Goal: Entertainment & Leisure: Browse casually

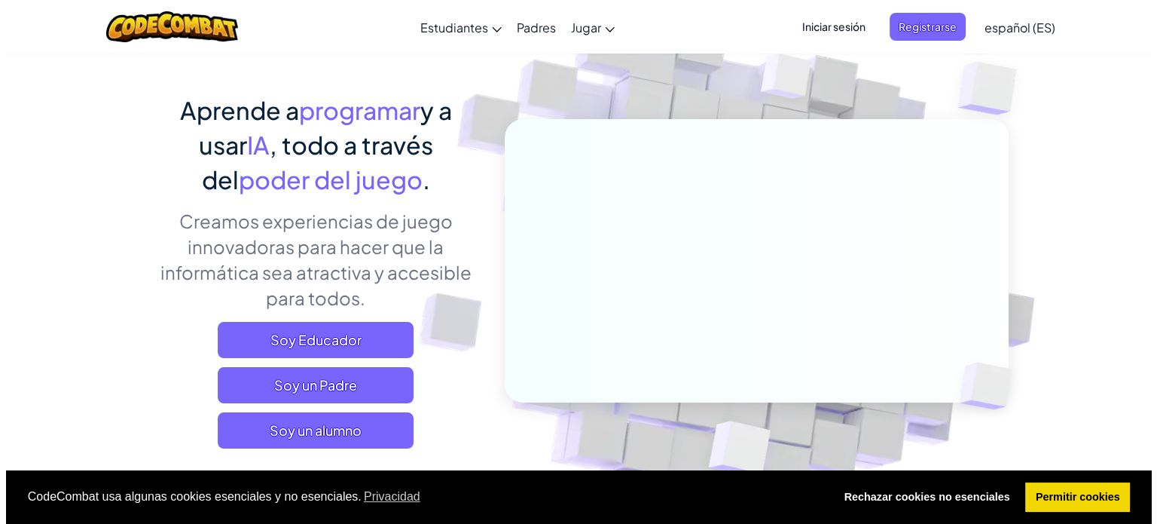
scroll to position [151, 0]
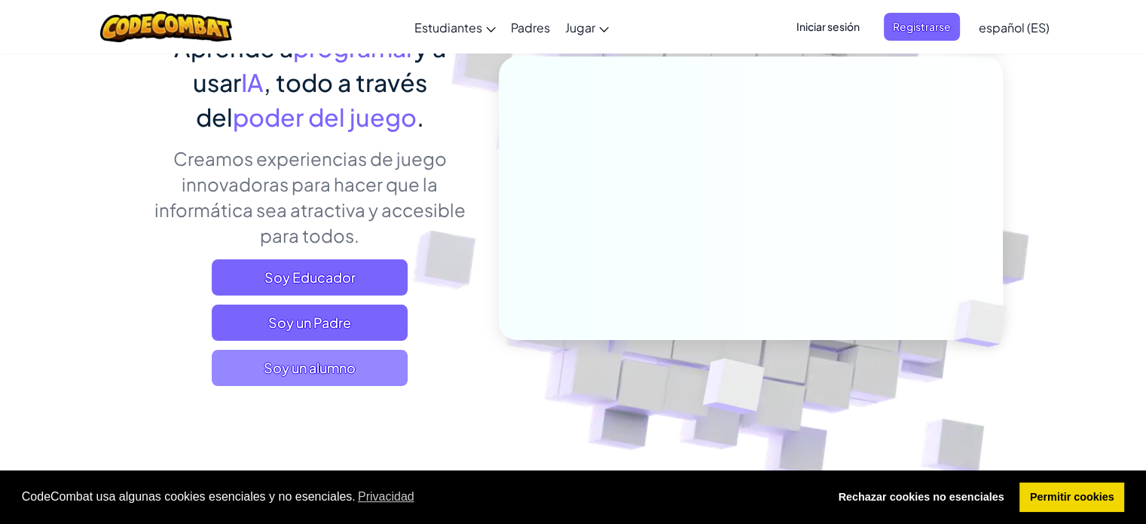
click at [369, 371] on span "Soy un alumno" at bounding box center [310, 368] width 196 height 36
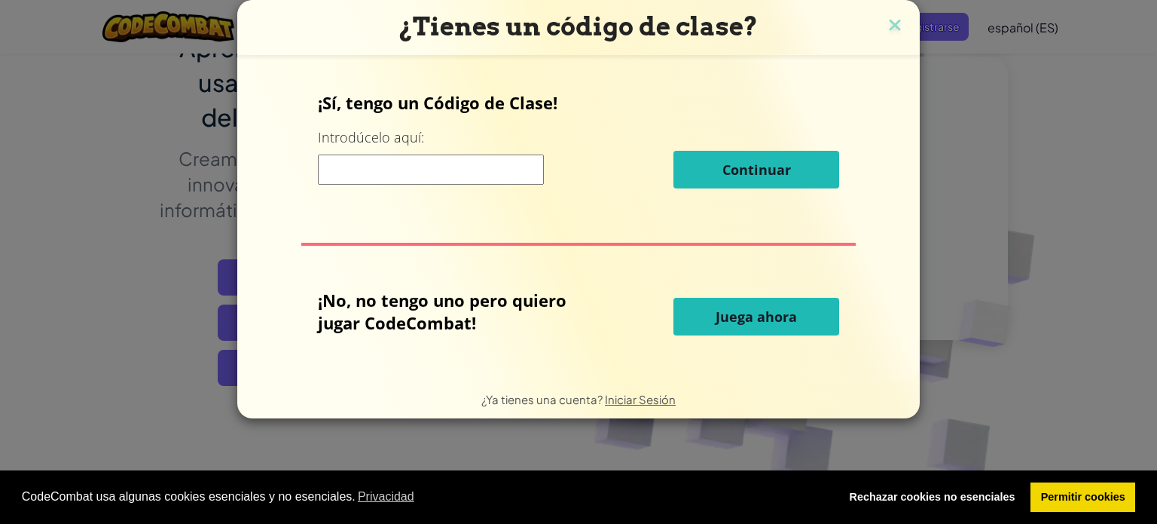
click at [494, 172] on input at bounding box center [431, 169] width 226 height 30
click at [735, 329] on button "Juega ahora" at bounding box center [757, 317] width 166 height 38
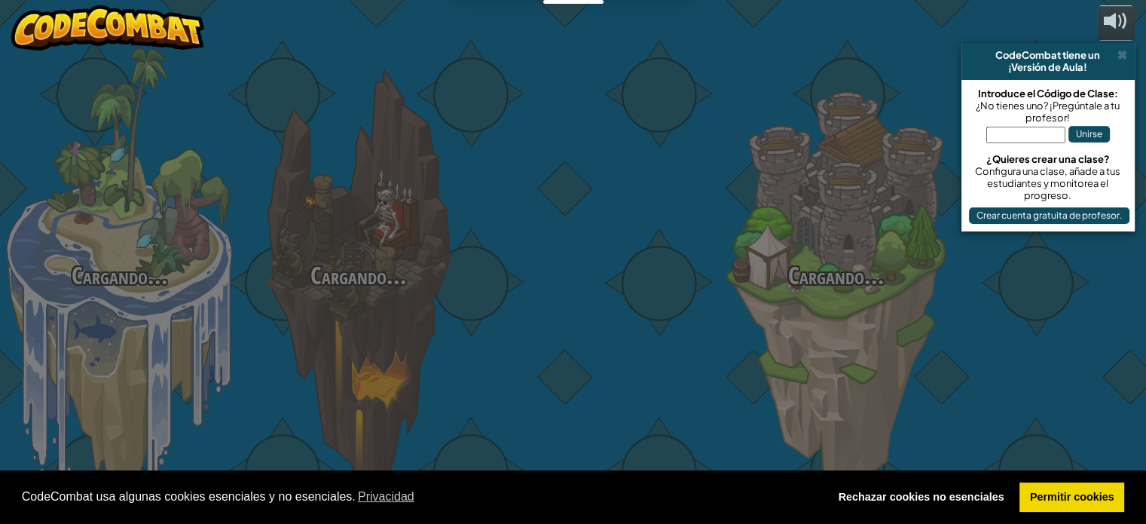
select select "es-ES"
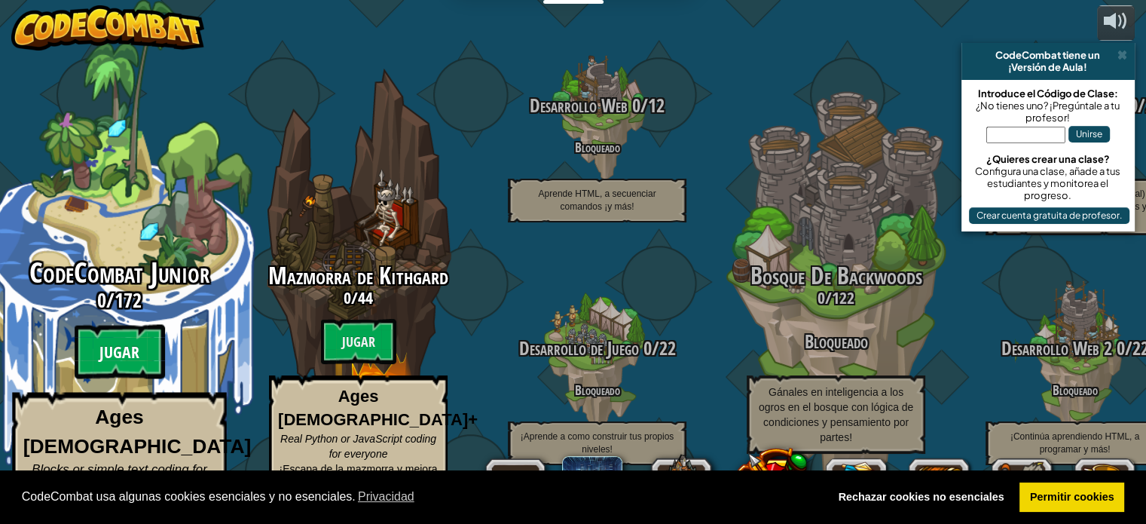
click at [112, 336] on btn "Jugar" at bounding box center [120, 352] width 90 height 54
select select "es-ES"
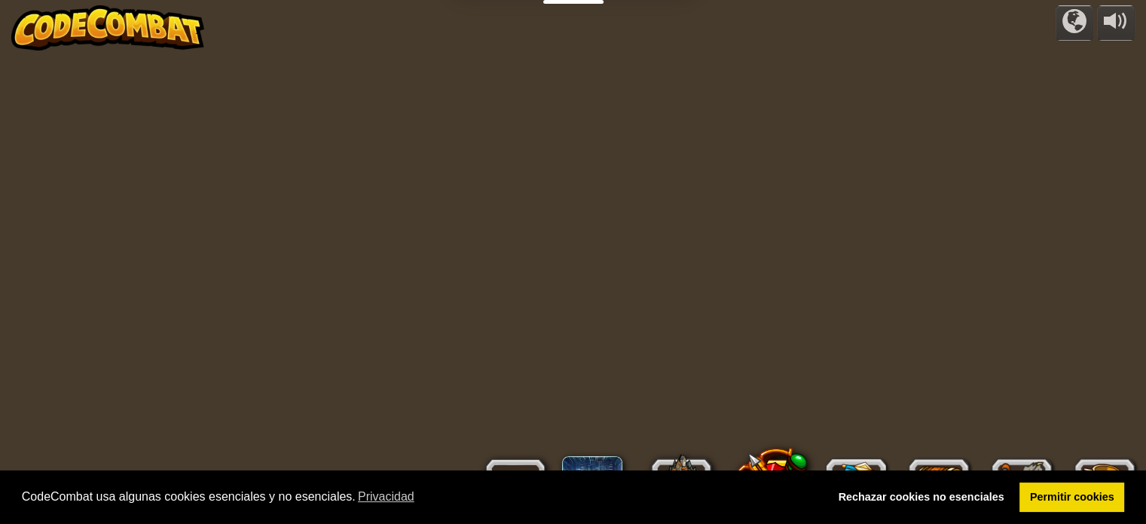
select select "es-ES"
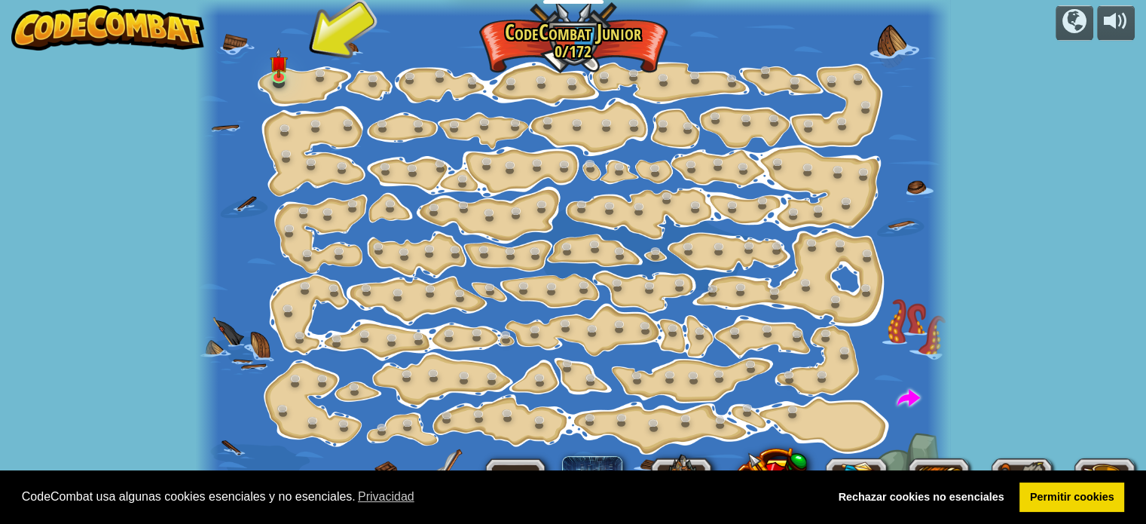
click at [302, 87] on div at bounding box center [573, 262] width 755 height 524
click at [283, 75] on img at bounding box center [279, 55] width 18 height 41
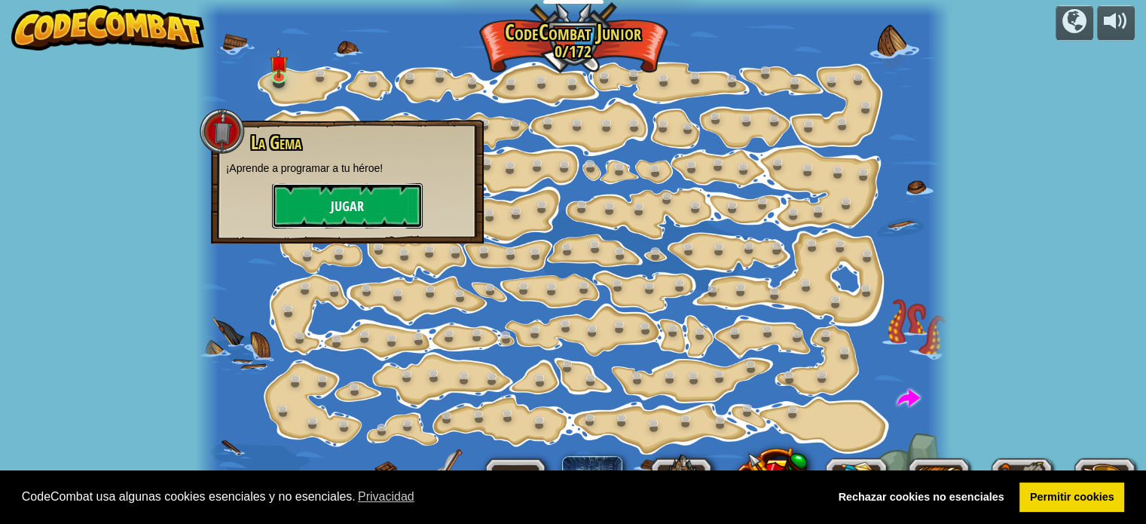
click at [307, 188] on button "Jugar" at bounding box center [347, 205] width 151 height 45
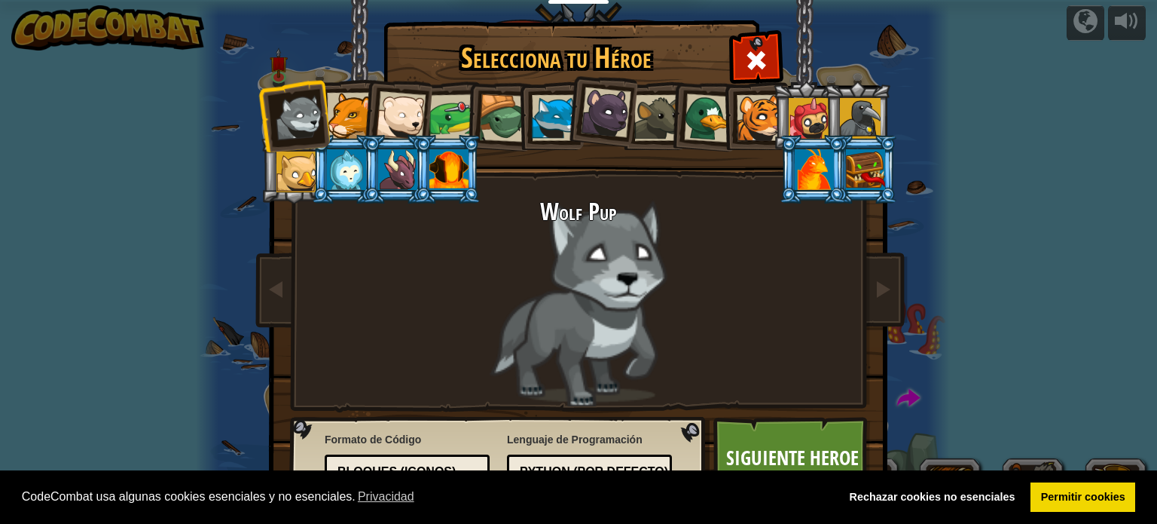
click at [355, 118] on div at bounding box center [350, 116] width 46 height 46
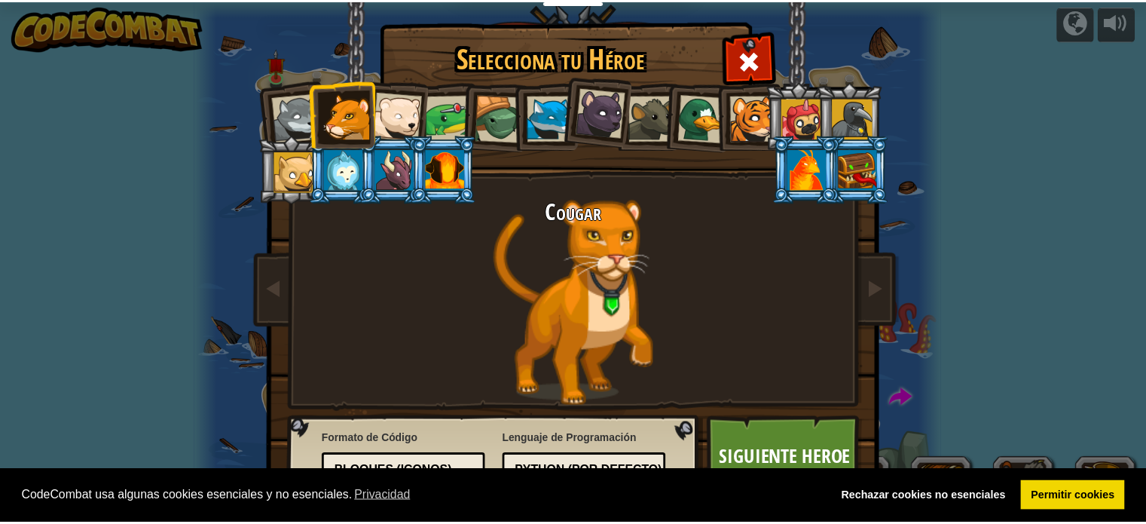
scroll to position [17, 0]
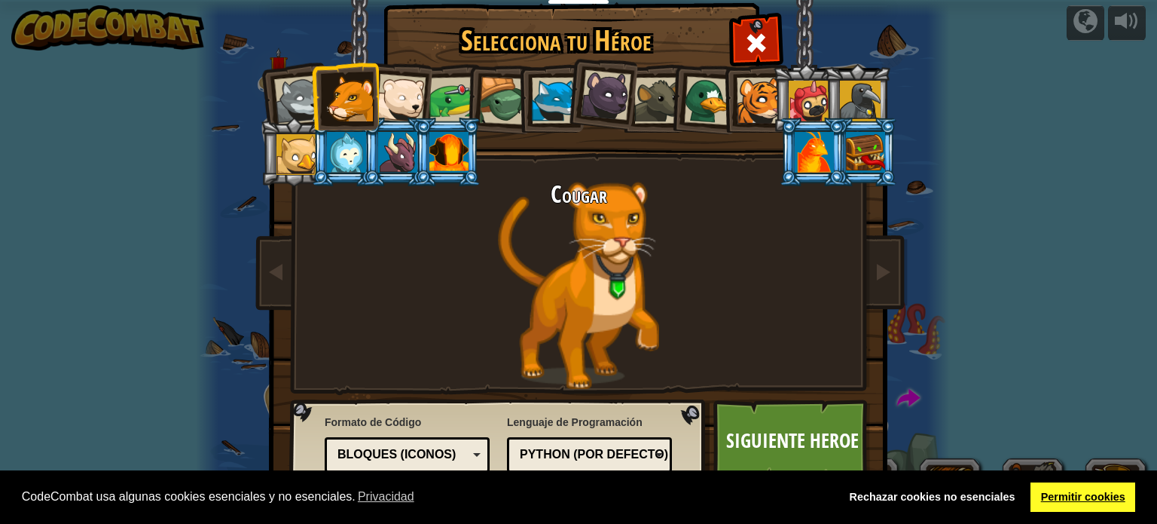
click at [1082, 499] on link "Permitir cookies" at bounding box center [1083, 497] width 105 height 30
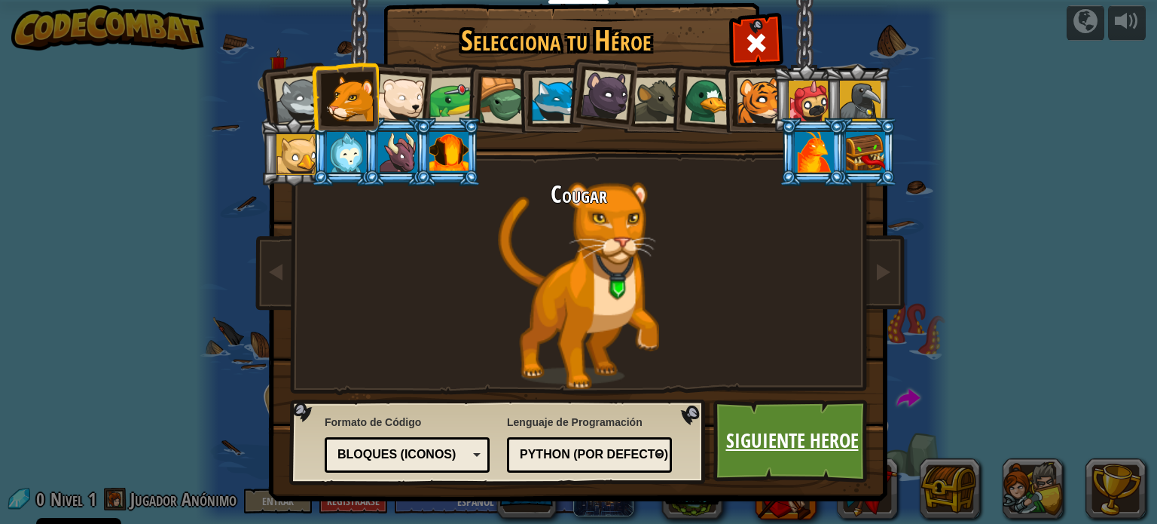
click at [793, 454] on link "Siguiente Heroe" at bounding box center [791, 440] width 157 height 83
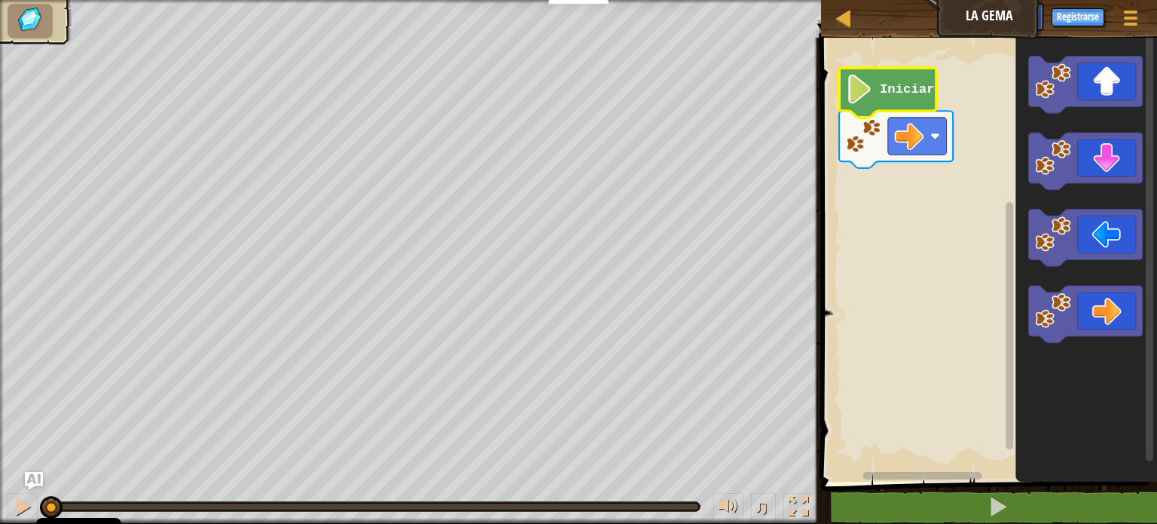
click at [913, 109] on icon "Espacio de trabajo de Blockly" at bounding box center [887, 93] width 97 height 50
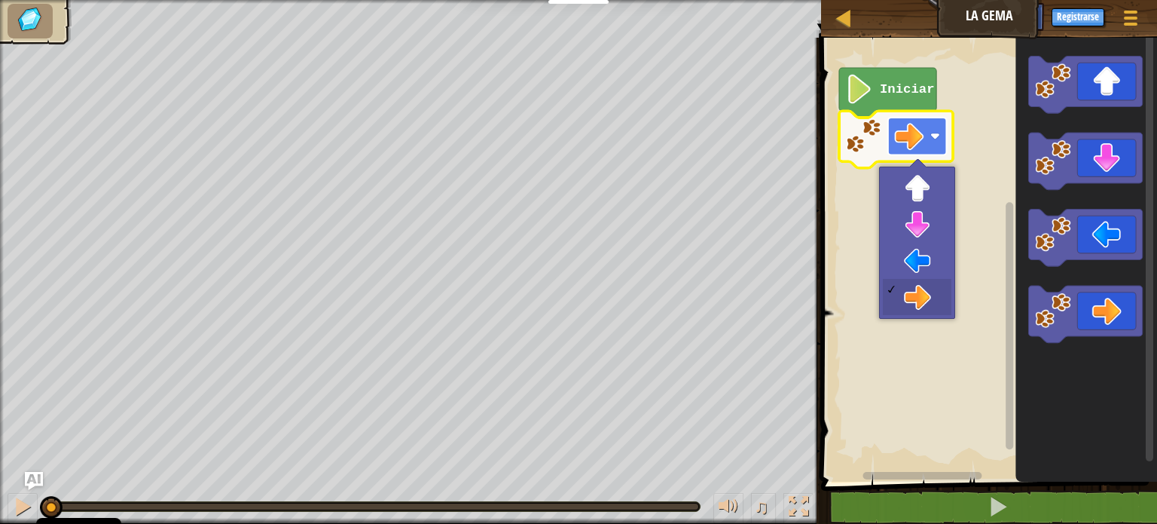
click at [928, 141] on rect "Espacio de trabajo de Blockly" at bounding box center [917, 137] width 59 height 38
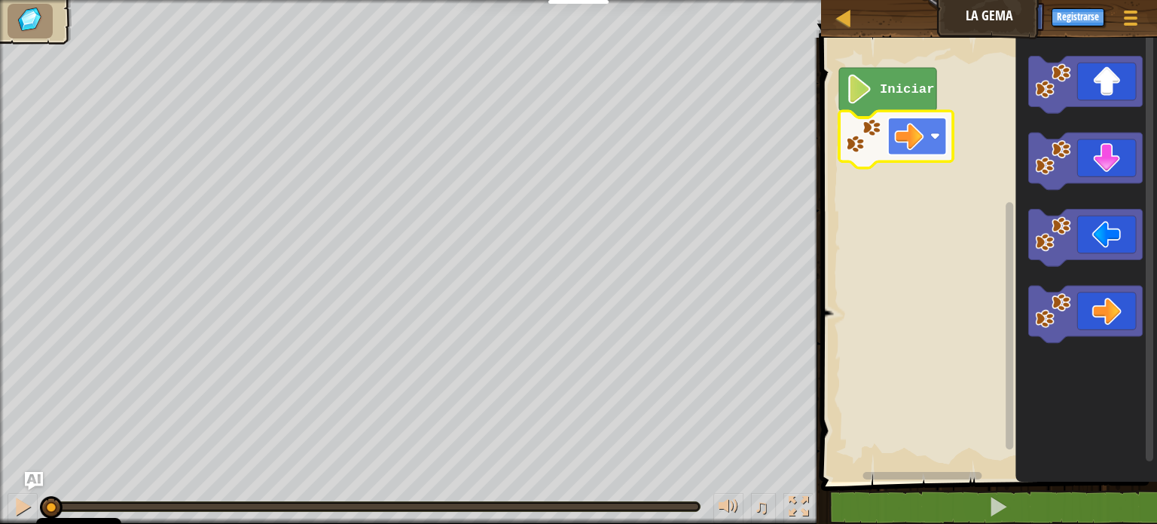
click at [936, 127] on rect "Espacio de trabajo de Blockly" at bounding box center [917, 137] width 59 height 38
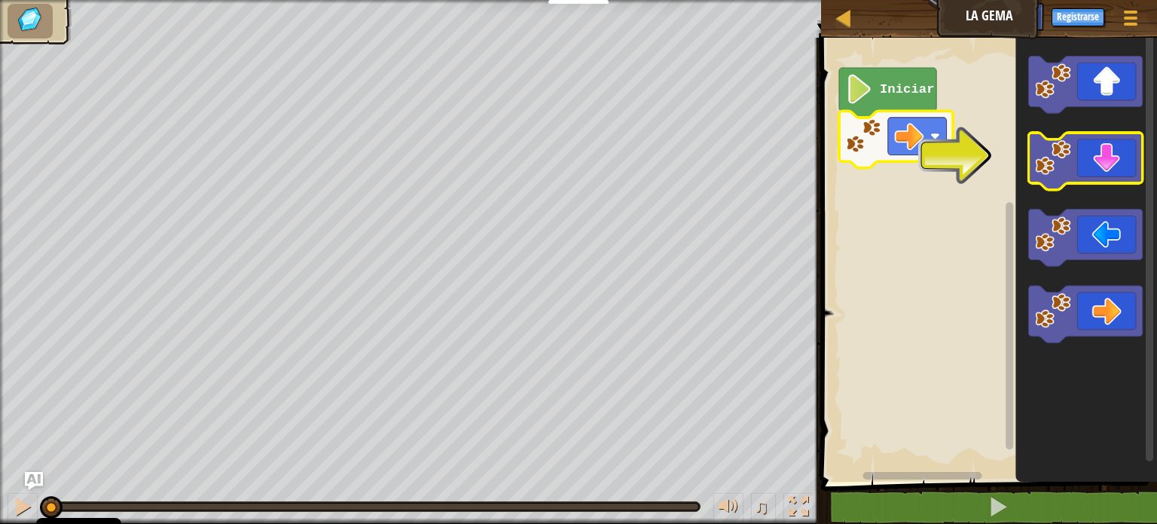
click at [1070, 183] on rect "Espacio de trabajo de Blockly" at bounding box center [1086, 161] width 114 height 57
click at [1078, 163] on icon "Espacio de trabajo de Blockly" at bounding box center [1086, 161] width 114 height 57
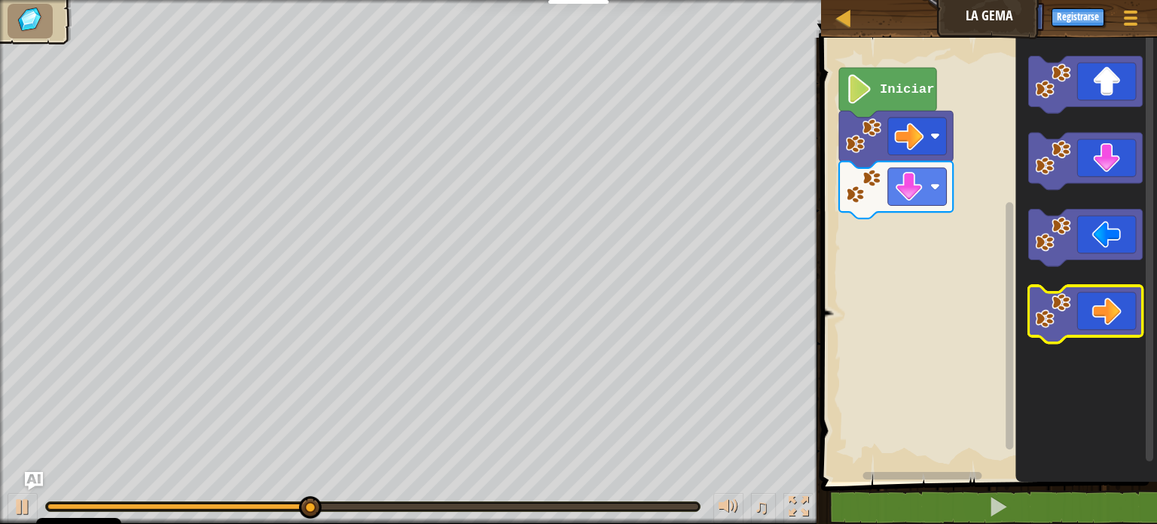
click at [1093, 319] on icon "Espacio de trabajo de Blockly" at bounding box center [1086, 314] width 114 height 57
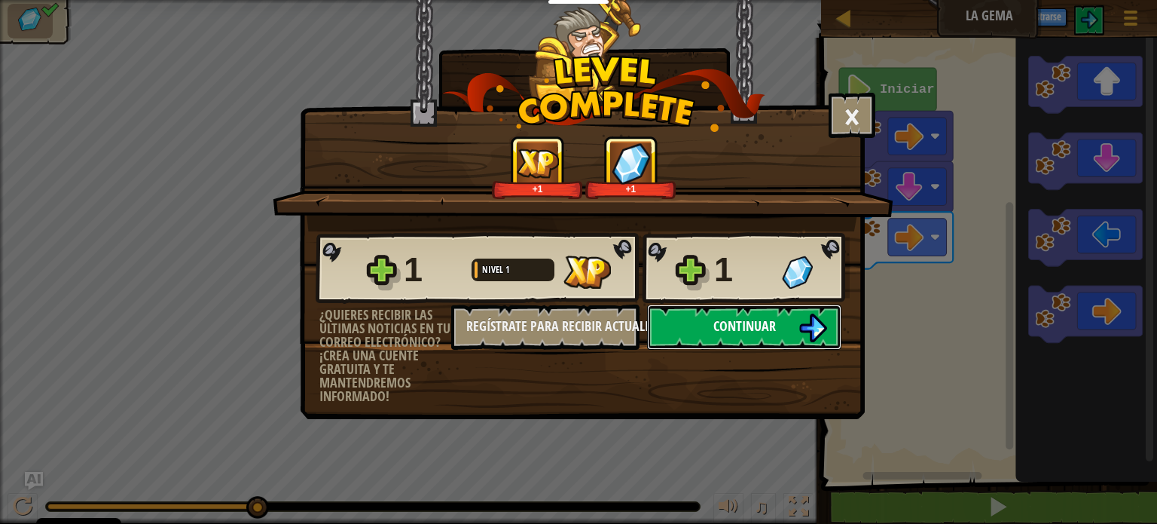
click at [793, 332] on button "Continuar" at bounding box center [744, 326] width 194 height 45
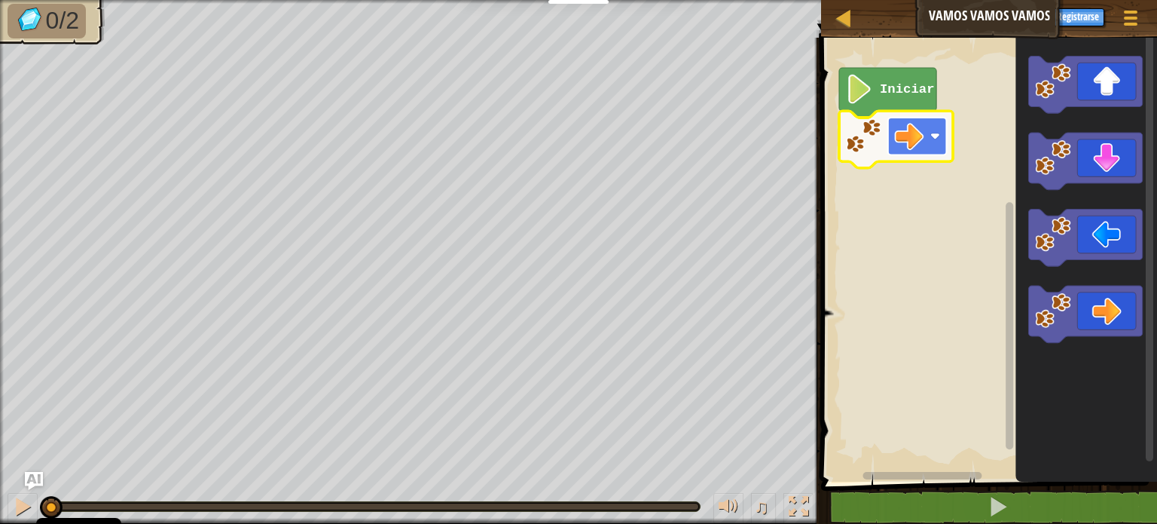
click at [913, 138] on image "Espacio de trabajo de Blockly" at bounding box center [909, 135] width 29 height 29
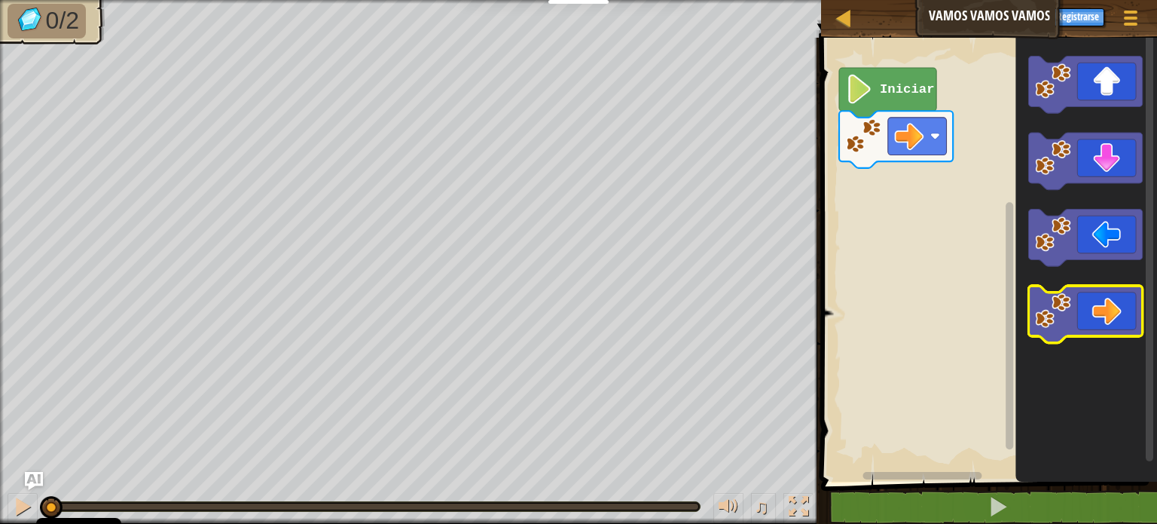
click at [1132, 311] on icon "Espacio de trabajo de Blockly" at bounding box center [1086, 314] width 114 height 57
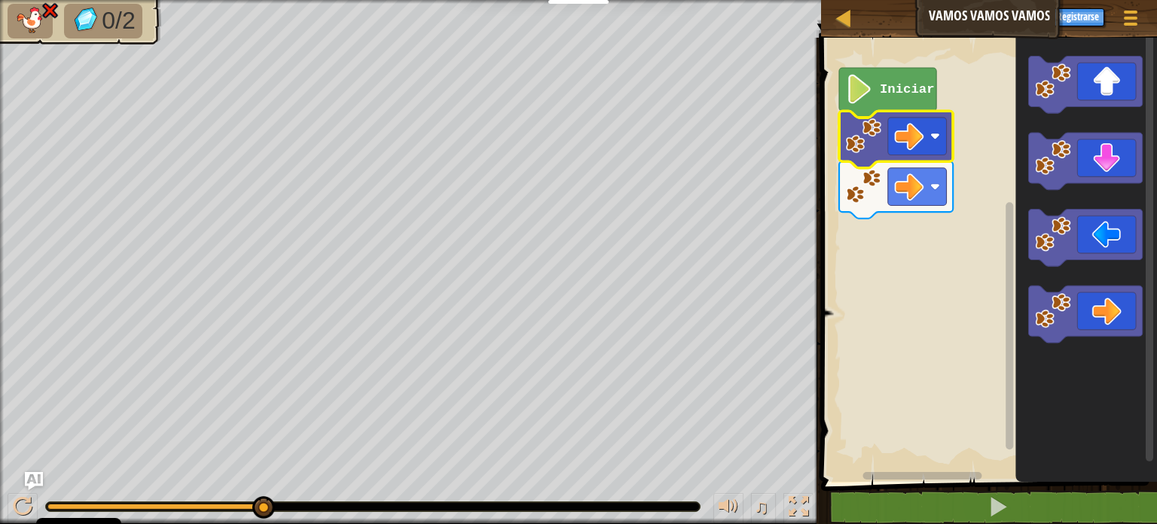
click at [871, 116] on g "Espacio de trabajo de Blockly" at bounding box center [896, 165] width 114 height 108
click at [844, 22] on div at bounding box center [844, 17] width 19 height 19
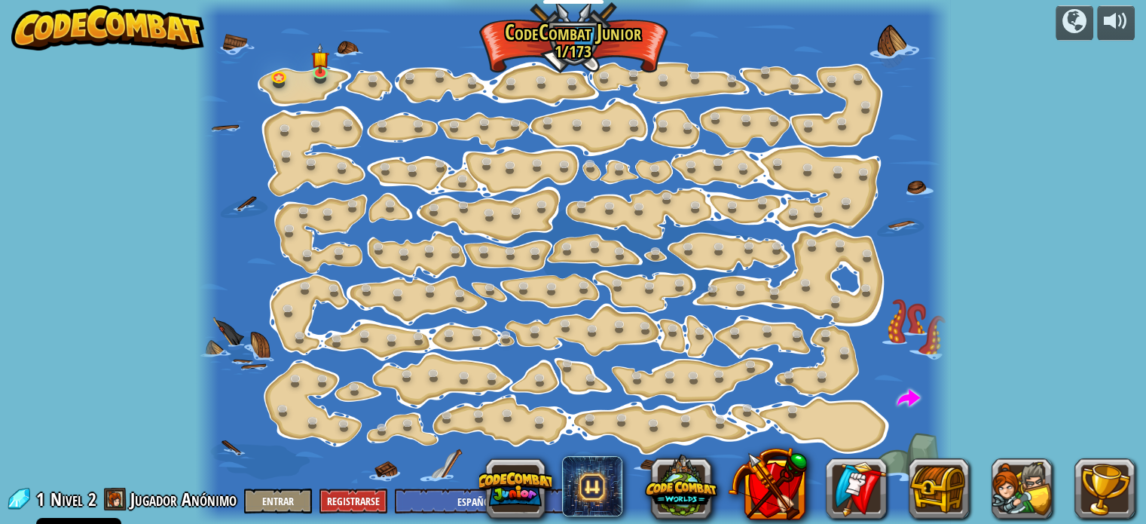
select select "es-ES"
